Goal: Task Accomplishment & Management: Manage account settings

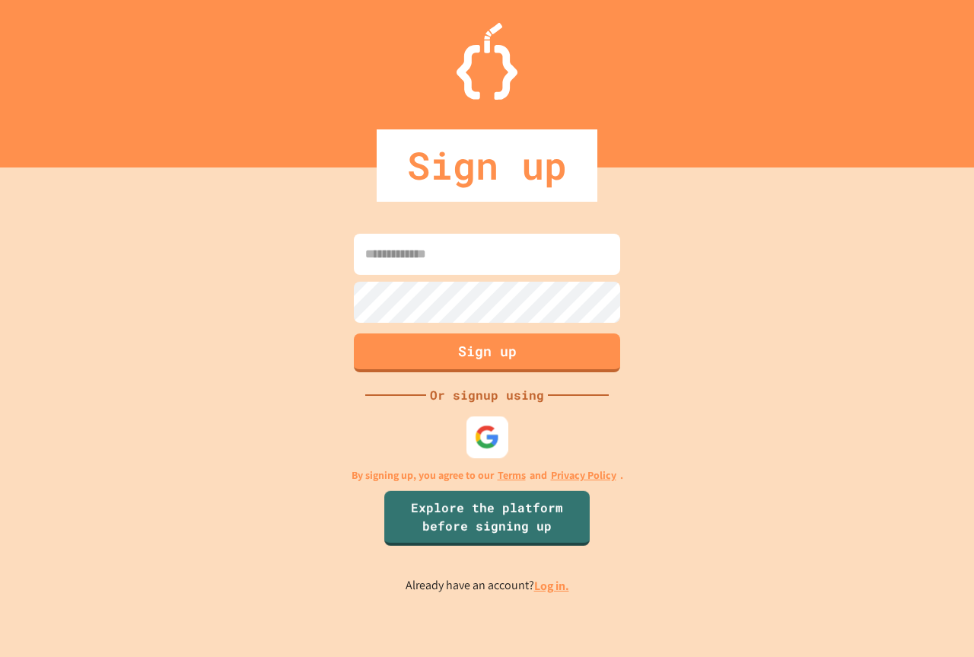
click at [482, 433] on img at bounding box center [487, 436] width 25 height 25
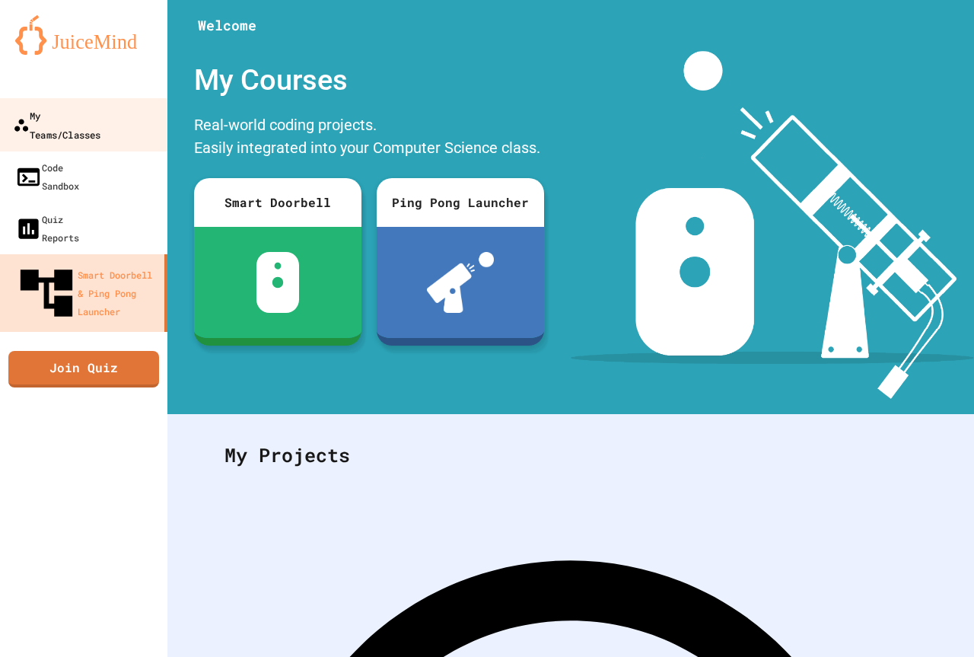
click at [100, 106] on div "My Teams/Classes" at bounding box center [57, 124] width 88 height 37
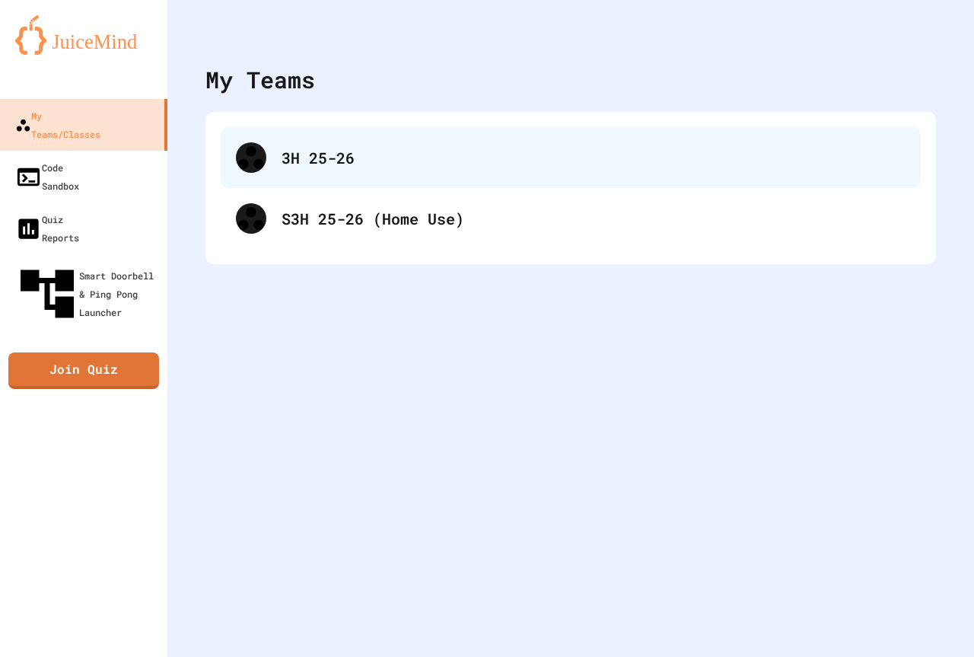
click at [317, 158] on div "3H 25-26" at bounding box center [594, 157] width 624 height 23
